Goal: Find specific page/section: Find specific page/section

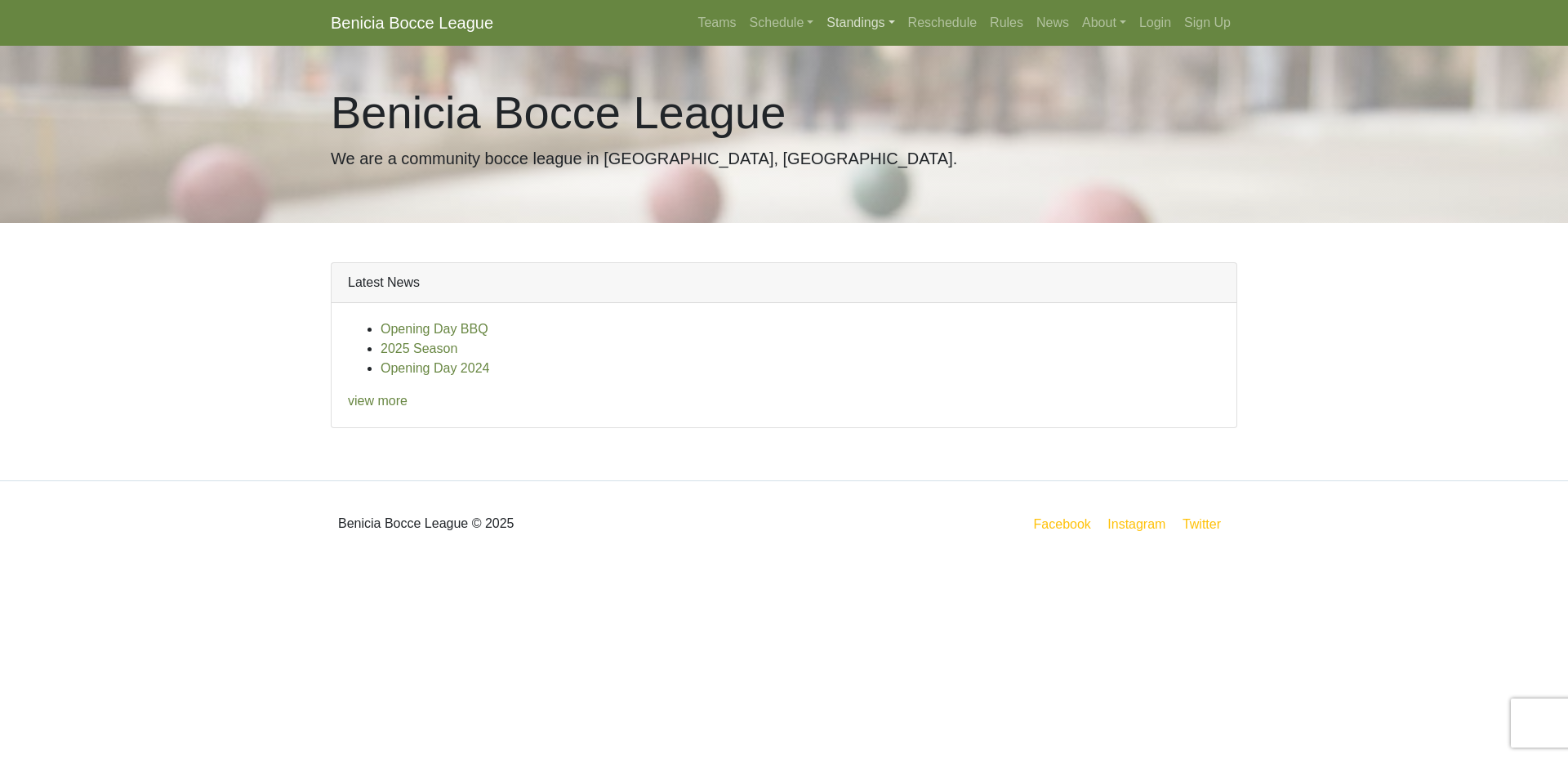
click at [852, 18] on link "Standings" at bounding box center [861, 22] width 81 height 32
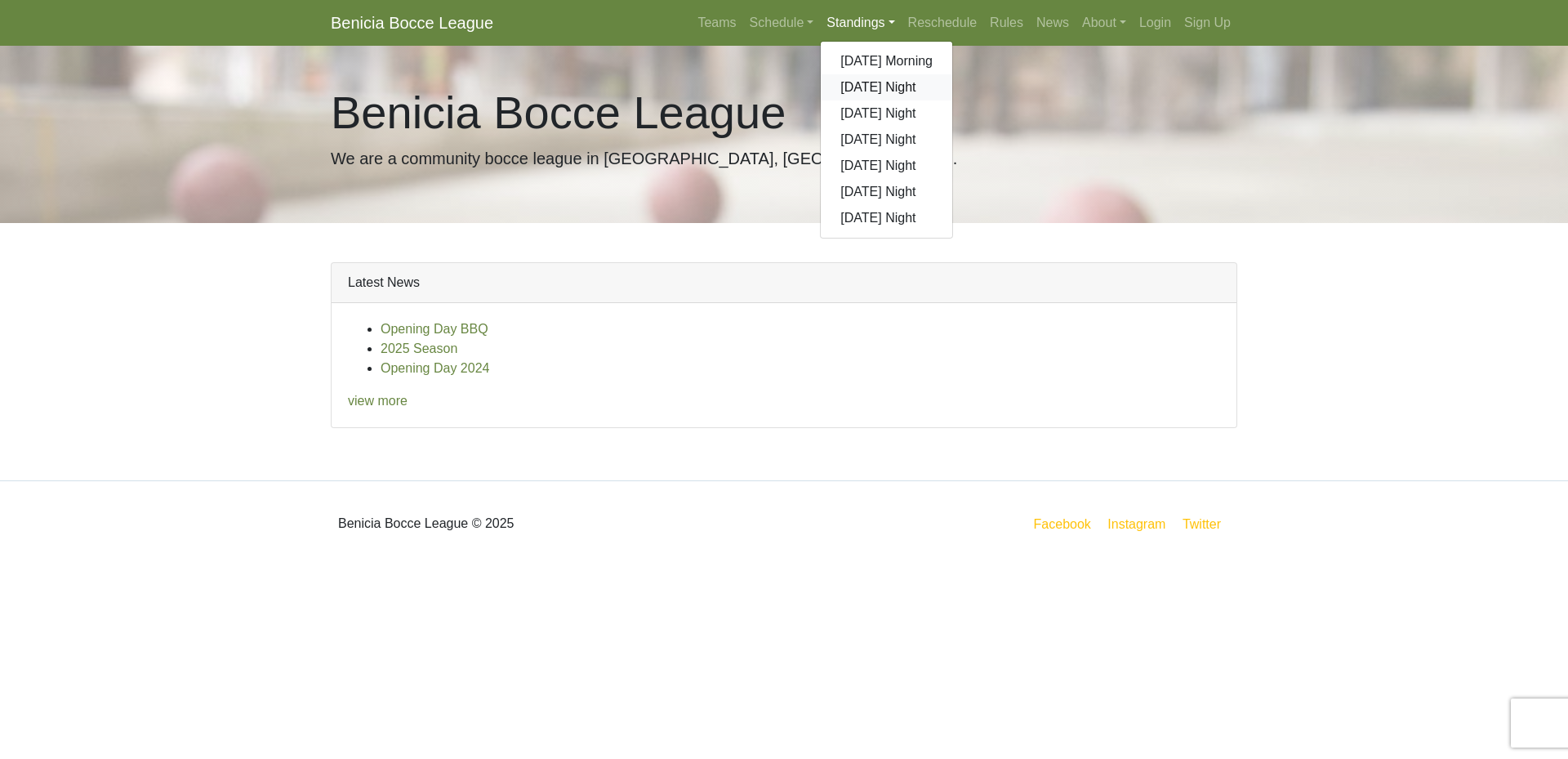
click at [857, 82] on link "[DATE] Night" at bounding box center [886, 88] width 131 height 26
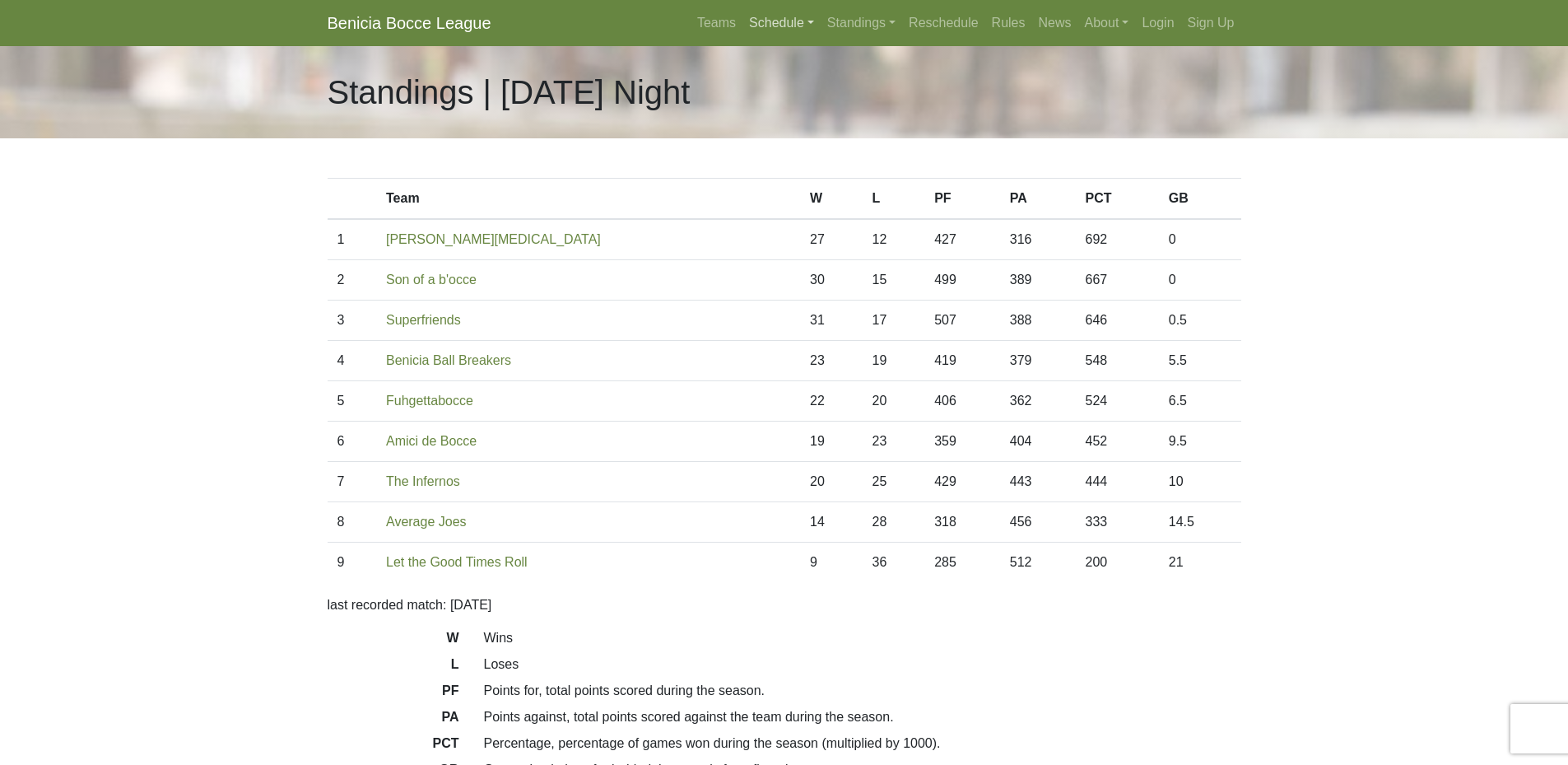
click at [763, 23] on link "Schedule" at bounding box center [781, 22] width 79 height 33
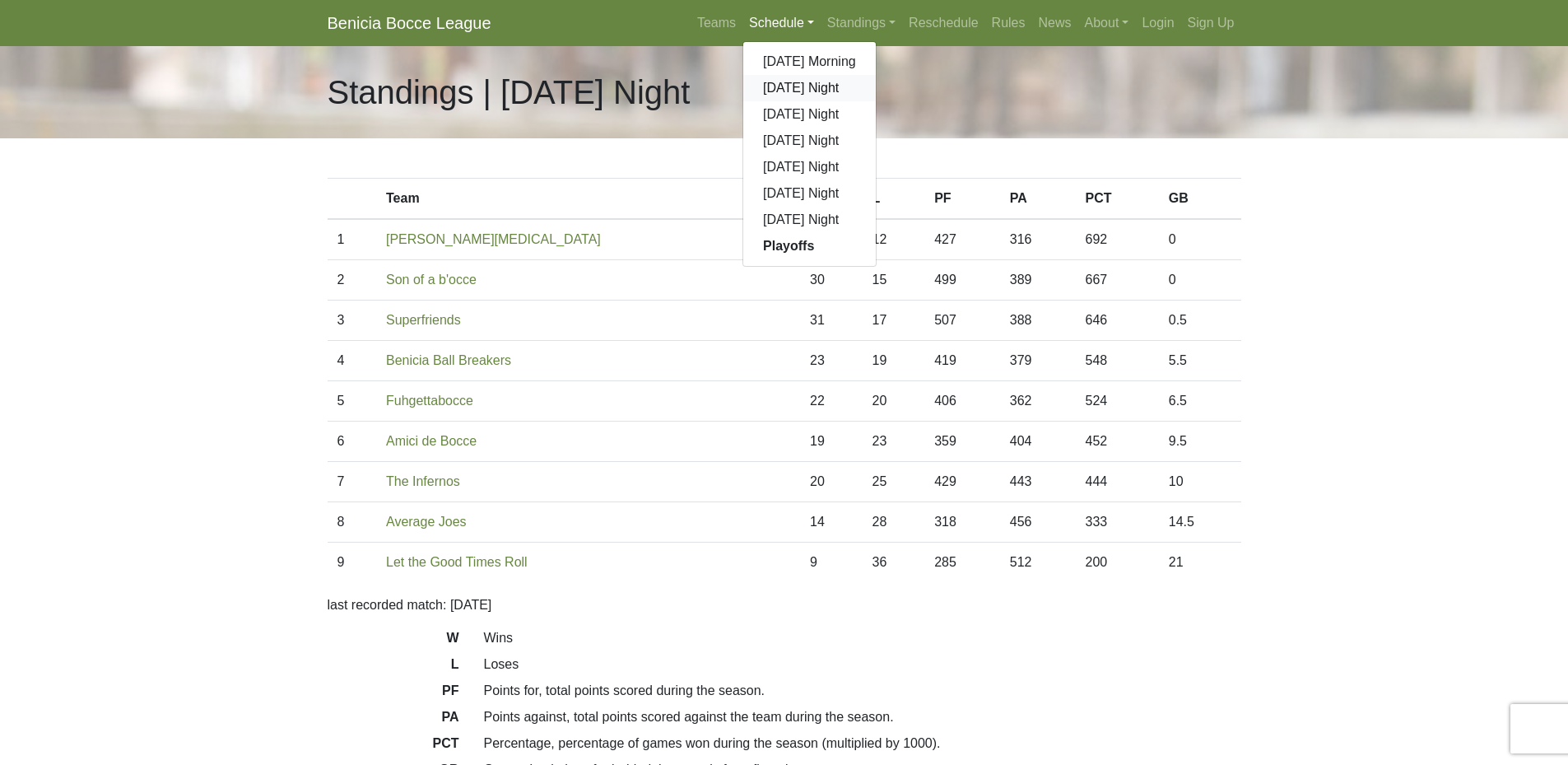
click at [791, 94] on link "[DATE] Night" at bounding box center [809, 88] width 133 height 27
